Goal: Information Seeking & Learning: Learn about a topic

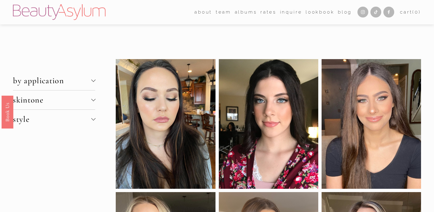
click at [84, 95] on span "skintone" at bounding box center [52, 100] width 78 height 10
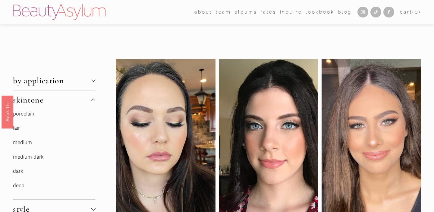
click at [29, 114] on link "porcelain" at bounding box center [23, 114] width 21 height 6
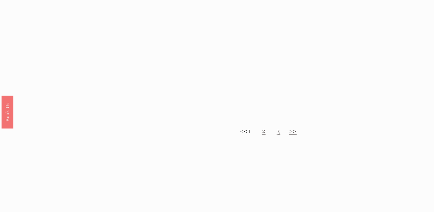
scroll to position [404, 0]
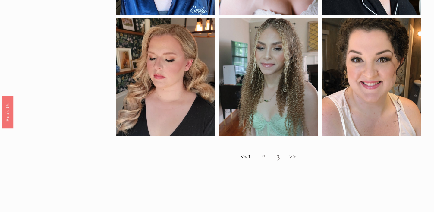
click at [266, 154] on link "2" at bounding box center [264, 156] width 4 height 10
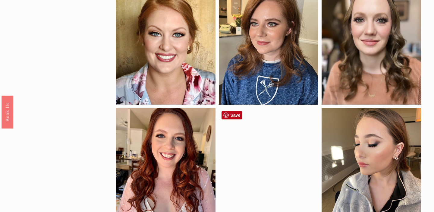
scroll to position [386, 0]
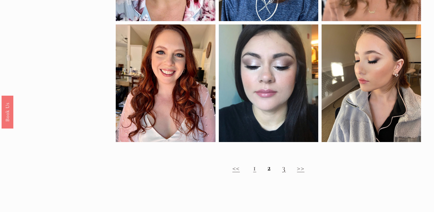
click at [286, 168] on link "3" at bounding box center [284, 168] width 4 height 10
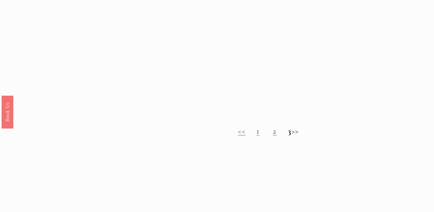
scroll to position [401, 0]
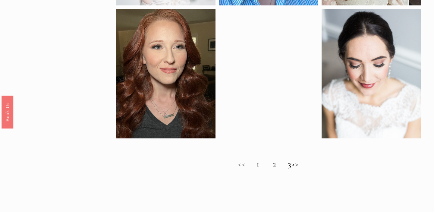
click at [257, 166] on link "1" at bounding box center [258, 164] width 3 height 10
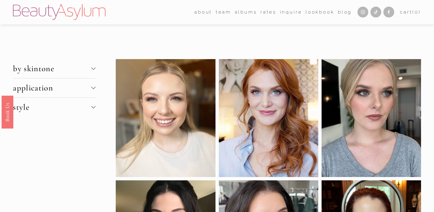
click at [93, 70] on div at bounding box center [93, 68] width 4 height 4
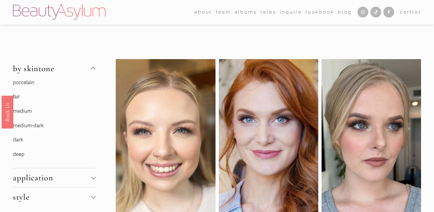
click at [51, 95] on p "fair" at bounding box center [54, 96] width 82 height 9
click at [26, 97] on p "fair" at bounding box center [54, 96] width 82 height 9
click at [18, 95] on link "fair" at bounding box center [16, 96] width 7 height 6
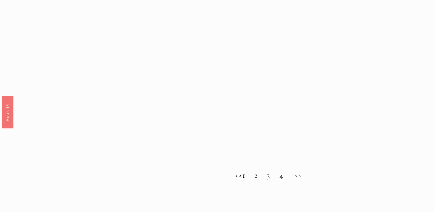
scroll to position [537, 0]
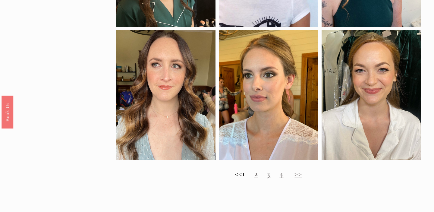
click at [258, 173] on h2 "<< 1 2 3 4 >>" at bounding box center [268, 174] width 305 height 10
click at [258, 174] on link "2" at bounding box center [256, 174] width 4 height 10
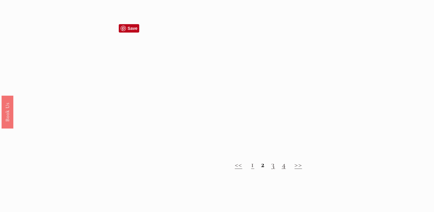
scroll to position [534, 0]
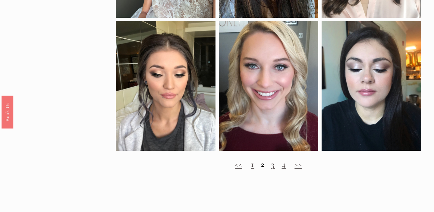
click at [273, 166] on link "3" at bounding box center [273, 164] width 4 height 10
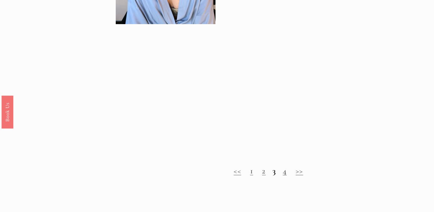
scroll to position [566, 0]
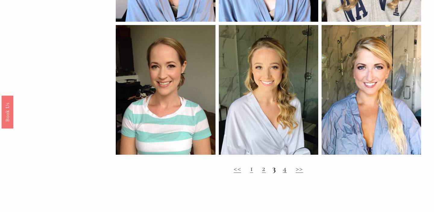
click at [286, 169] on link "4" at bounding box center [285, 168] width 4 height 10
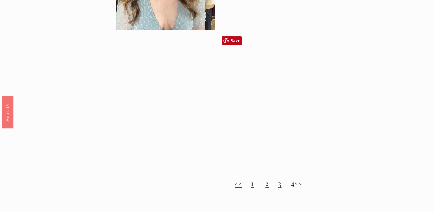
scroll to position [535, 0]
